Goal: Task Accomplishment & Management: Use online tool/utility

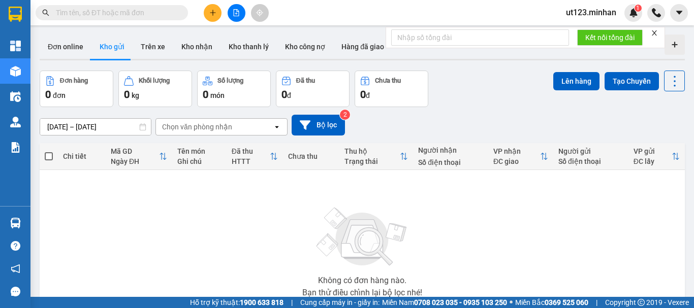
click at [236, 19] on button at bounding box center [237, 13] width 18 height 18
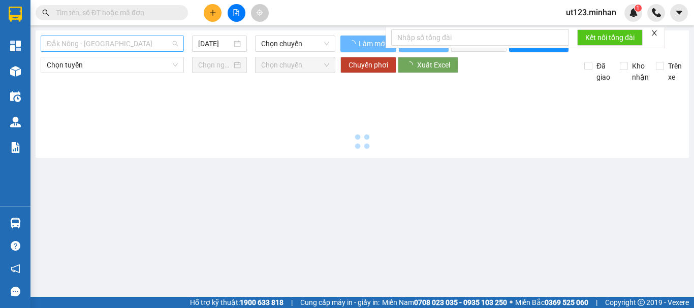
click at [132, 47] on span "Đắk Nông - Sài Gòn" at bounding box center [112, 43] width 131 height 15
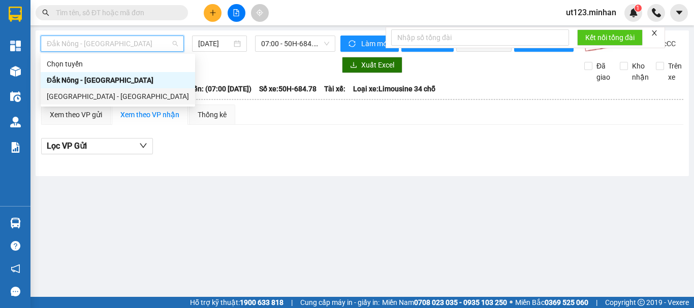
drag, startPoint x: 152, startPoint y: 96, endPoint x: 163, endPoint y: 81, distance: 18.5
click at [151, 96] on div "Sài Gòn - Đắk Nông" at bounding box center [118, 96] width 142 height 11
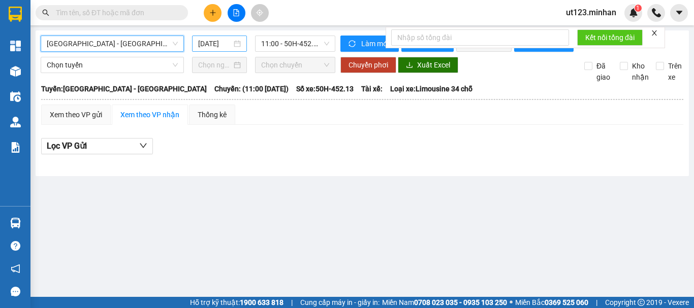
click at [228, 42] on input "13/10/2025" at bounding box center [215, 43] width 34 height 11
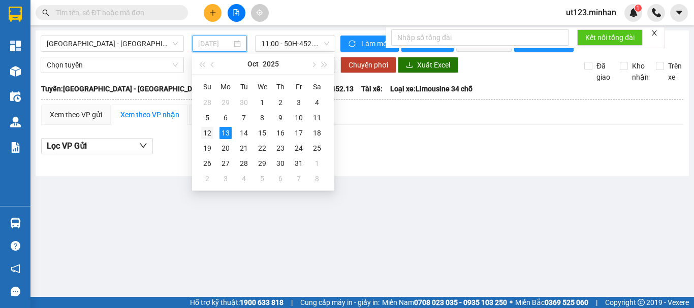
click at [209, 130] on div "12" at bounding box center [207, 133] width 12 height 12
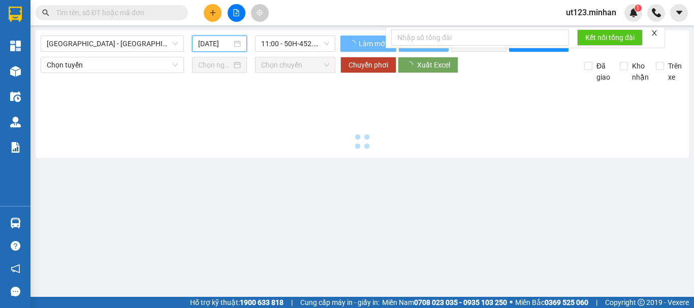
type input "12/10/2025"
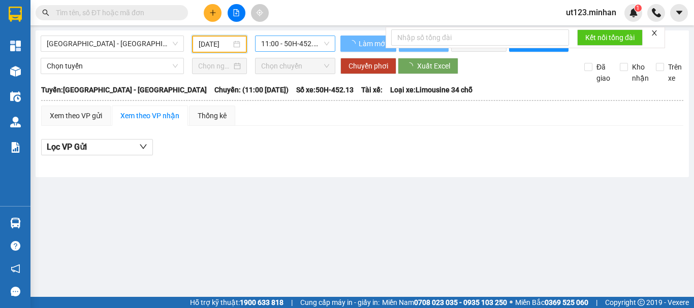
click at [307, 38] on span "11:00 - 50H-452.13" at bounding box center [295, 43] width 68 height 15
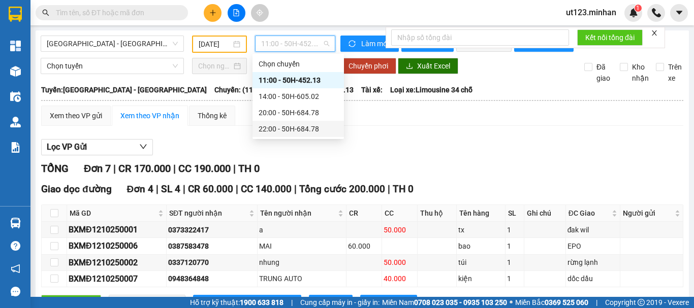
click at [297, 127] on div "22:00 - 50H-684.78" at bounding box center [298, 128] width 79 height 11
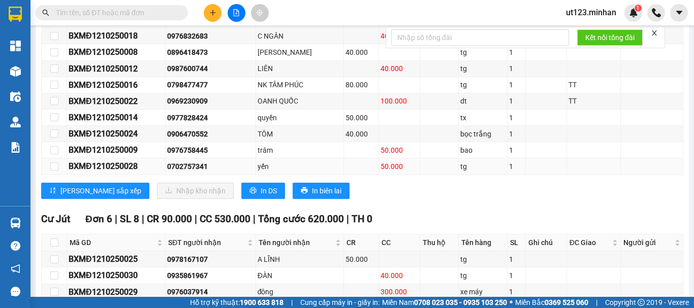
scroll to position [412, 0]
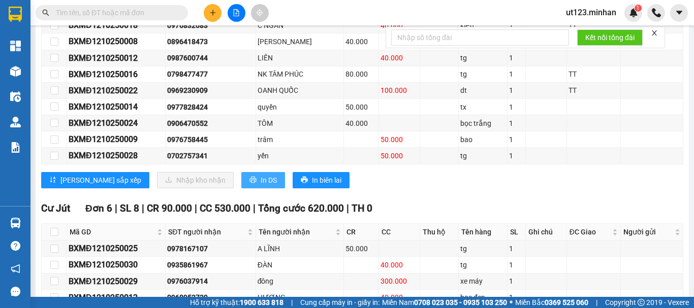
click at [261, 186] on span "In DS" at bounding box center [269, 180] width 16 height 11
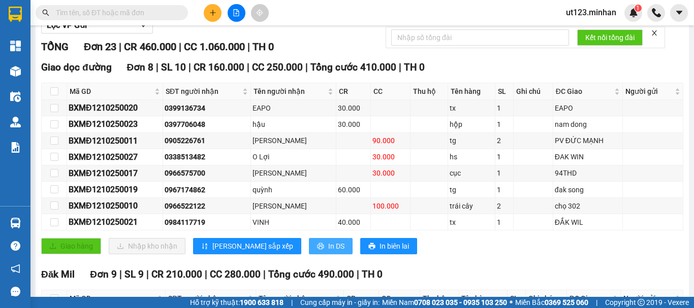
scroll to position [107, 0]
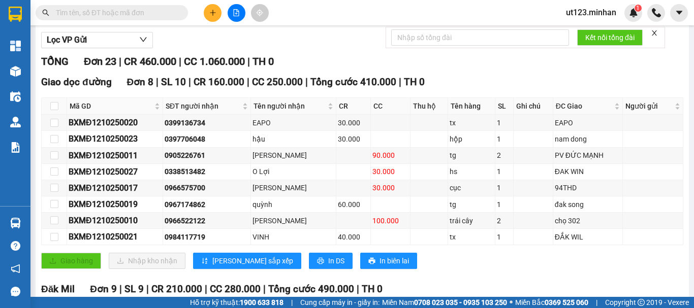
click at [302, 64] on div "TỔNG Đơn 23 | CR 460.000 | CC 1.060.000 | TH 0" at bounding box center [362, 62] width 642 height 16
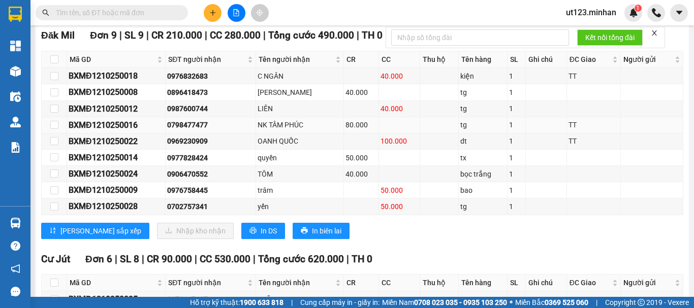
scroll to position [310, 0]
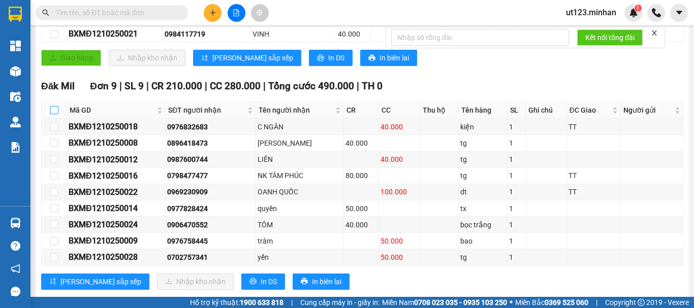
click at [52, 114] on input "checkbox" at bounding box center [54, 110] width 8 height 8
checkbox input "true"
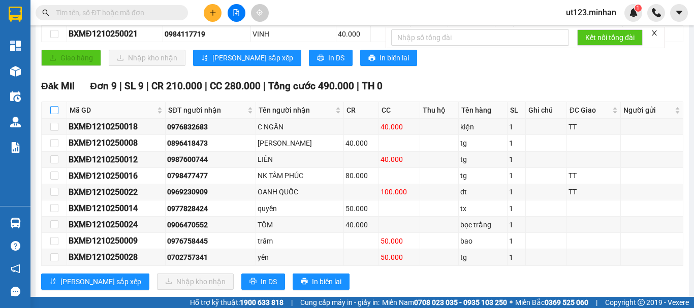
checkbox input "true"
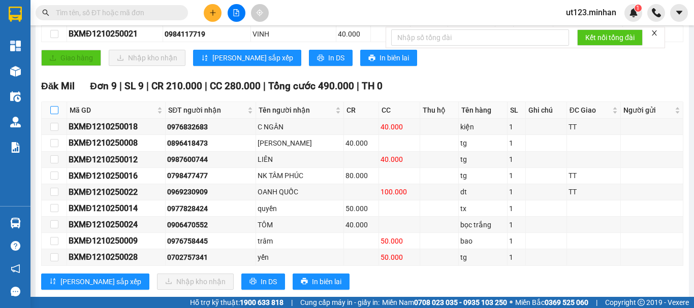
checkbox input "true"
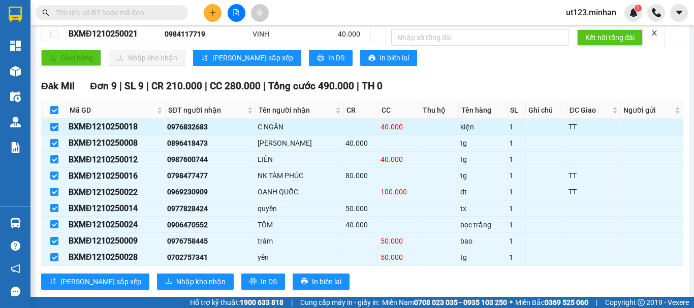
click at [54, 131] on input "checkbox" at bounding box center [54, 127] width 8 height 8
checkbox input "false"
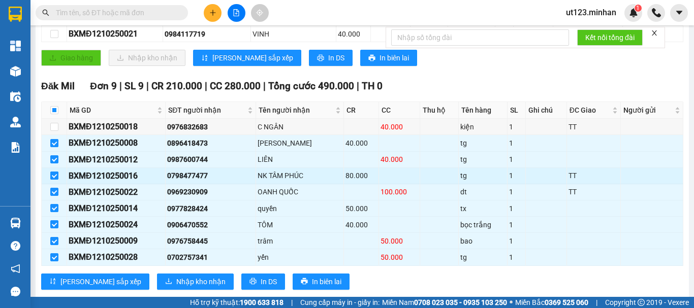
click at [54, 180] on input "checkbox" at bounding box center [54, 176] width 8 height 8
checkbox input "false"
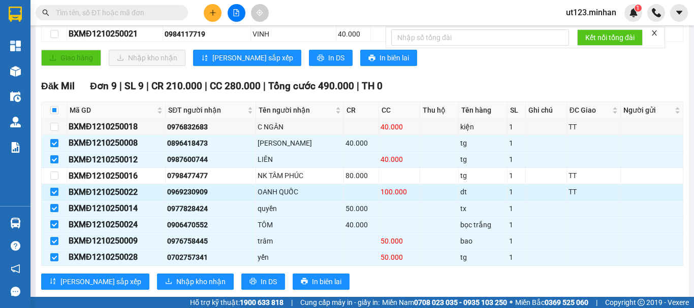
click at [54, 196] on input "checkbox" at bounding box center [54, 192] width 8 height 8
checkbox input "false"
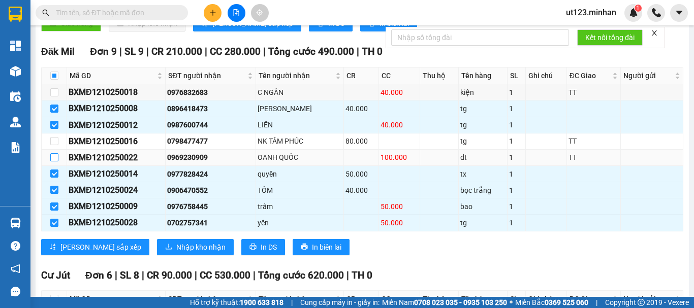
scroll to position [361, 0]
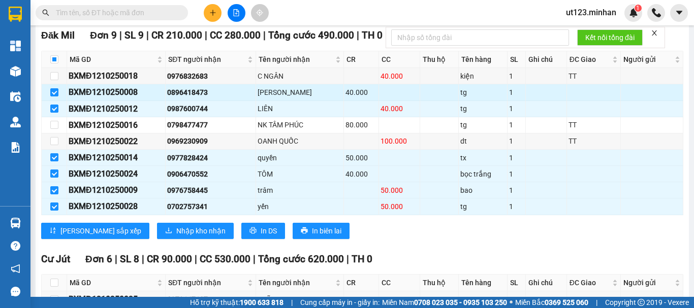
click at [199, 98] on div "0896418473" at bounding box center [210, 92] width 86 height 11
copy div "0896418473"
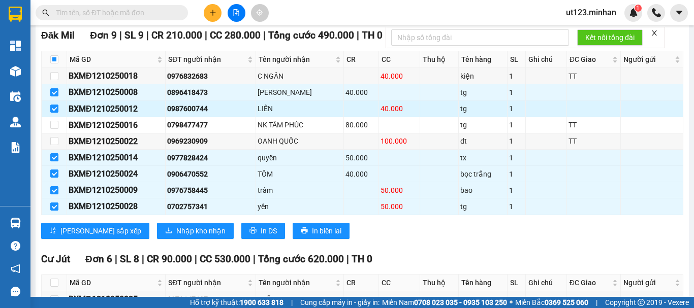
click at [194, 114] on div "0987600744" at bounding box center [210, 108] width 86 height 11
copy div "0987600744"
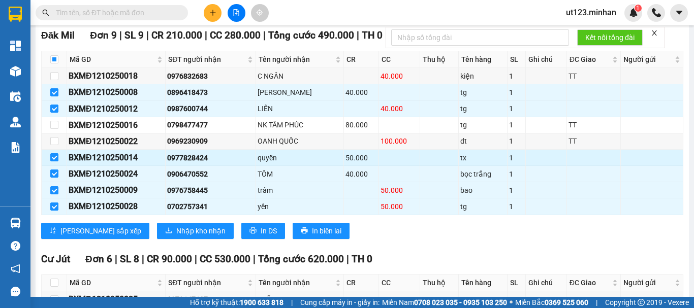
click at [190, 164] on div "0977828424" at bounding box center [210, 157] width 86 height 11
copy div "0977828424"
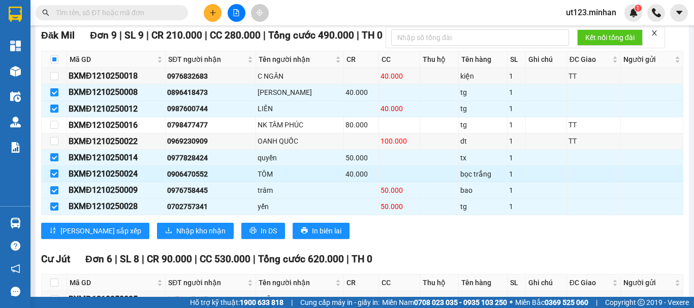
click at [196, 180] on div "0906470552" at bounding box center [210, 174] width 86 height 11
copy div "0906470552"
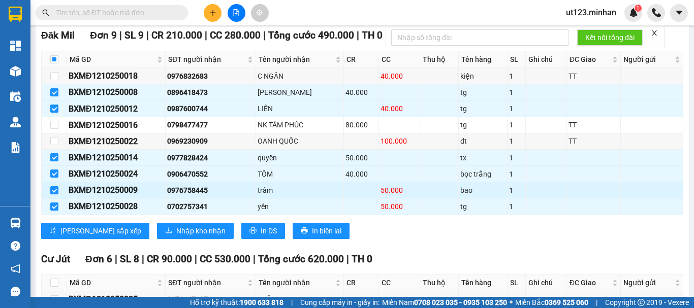
click at [191, 196] on div "0976758445" at bounding box center [210, 190] width 86 height 11
copy div "0976758445"
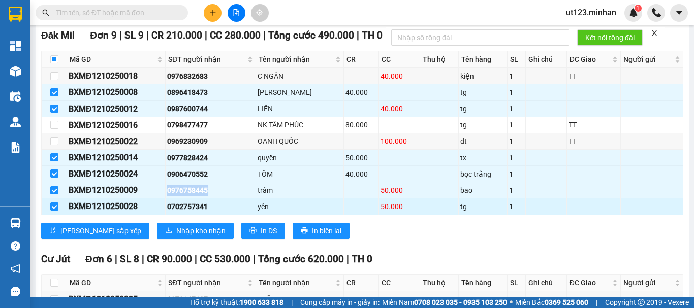
click at [199, 212] on div "0702757341" at bounding box center [210, 206] width 86 height 11
copy div "0702757341"
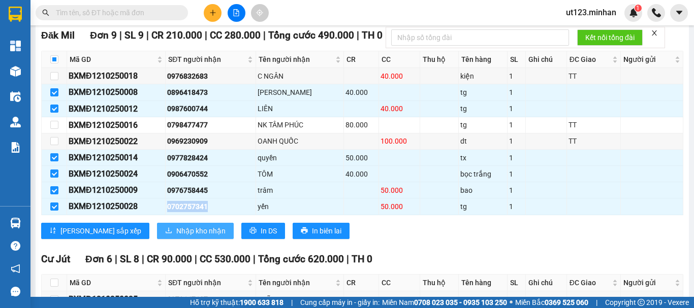
click at [176, 237] on span "Nhập kho nhận" at bounding box center [200, 231] width 49 height 11
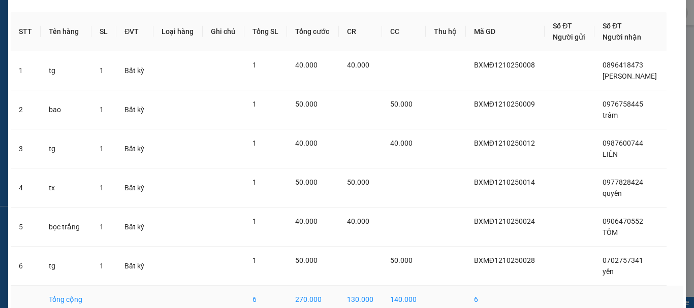
scroll to position [86, 0]
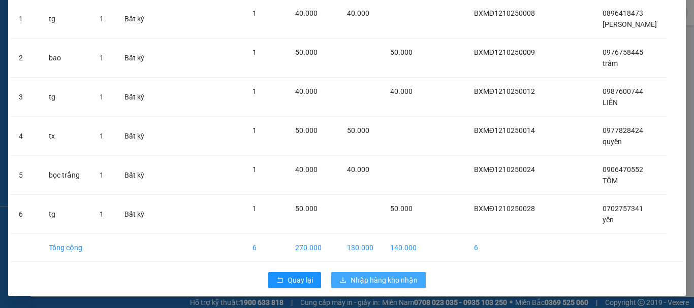
click at [373, 284] on span "Nhập hàng kho nhận" at bounding box center [384, 280] width 67 height 11
